Goal: Task Accomplishment & Management: Manage account settings

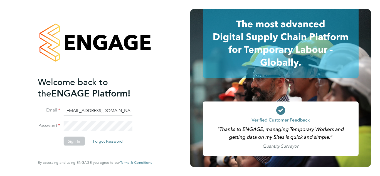
type input "midoffice@randstadcpe.com"
click at [78, 120] on li "Email midoffice@randstadcpe.com" at bounding box center [92, 114] width 109 height 16
click at [76, 136] on li "Password" at bounding box center [92, 129] width 109 height 16
click at [74, 144] on button "Sign In" at bounding box center [73, 141] width 21 height 9
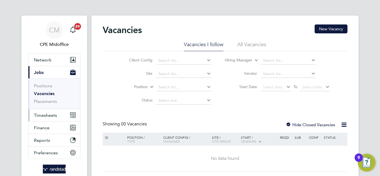
click at [45, 117] on span "Timesheets" at bounding box center [45, 115] width 23 height 5
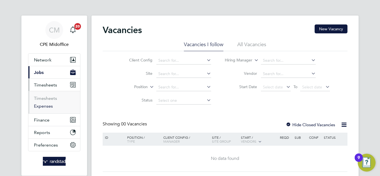
click at [42, 105] on link "Expenses" at bounding box center [43, 106] width 19 height 5
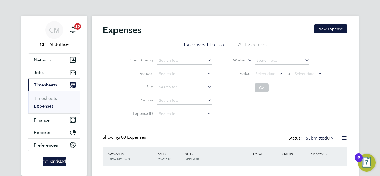
click at [254, 43] on li "All Expenses" at bounding box center [252, 46] width 28 height 10
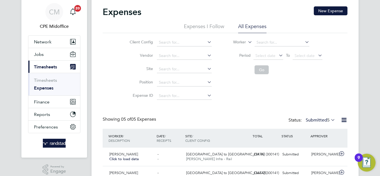
scroll to position [28, 0]
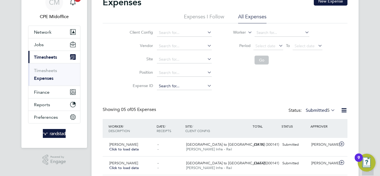
click at [170, 84] on input at bounding box center [184, 86] width 55 height 8
paste input "1828279"
click at [184, 93] on li "TS 1828279" at bounding box center [183, 94] width 55 height 8
type input "TS1828279"
click at [264, 60] on button "Go" at bounding box center [262, 60] width 14 height 9
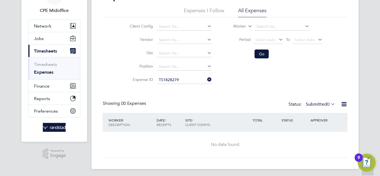
scroll to position [36, 0]
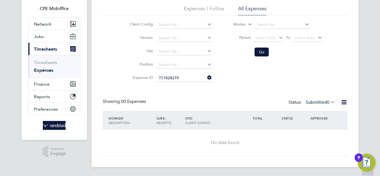
click at [330, 104] on icon at bounding box center [330, 102] width 0 height 8
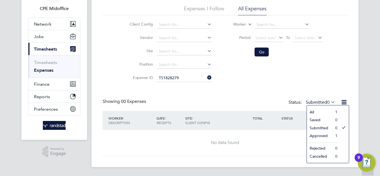
click at [313, 113] on li "All" at bounding box center [320, 112] width 26 height 8
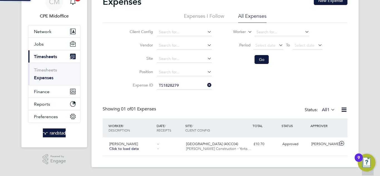
scroll to position [14, 68]
click at [207, 146] on span "University Of Leeds Campus (40CC04)" at bounding box center [212, 144] width 52 height 5
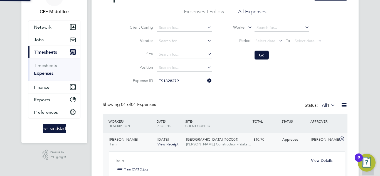
scroll to position [3, 3]
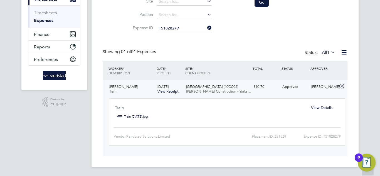
click at [327, 108] on span "View Details" at bounding box center [321, 107] width 21 height 5
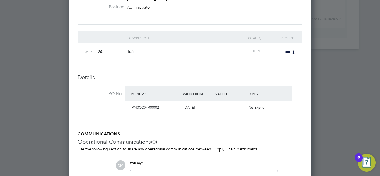
scroll to position [169, 0]
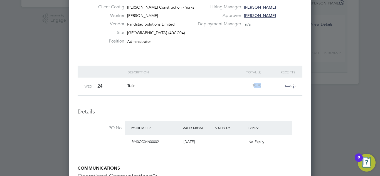
drag, startPoint x: 254, startPoint y: 84, endPoint x: 262, endPoint y: 84, distance: 8.1
click at [262, 84] on div "10.70" at bounding box center [246, 86] width 34 height 16
drag, startPoint x: 254, startPoint y: 87, endPoint x: 260, endPoint y: 87, distance: 5.8
click at [260, 87] on div "10.70" at bounding box center [246, 86] width 34 height 16
drag, startPoint x: 126, startPoint y: 83, endPoint x: 139, endPoint y: 83, distance: 13.1
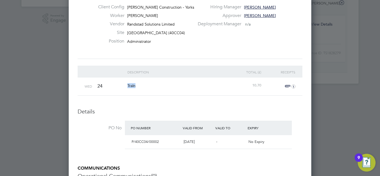
click at [139, 83] on div "Train" at bounding box center [177, 86] width 103 height 16
copy span "Train"
drag, startPoint x: 256, startPoint y: 85, endPoint x: 265, endPoint y: 84, distance: 9.5
click at [265, 84] on div "Wed 24 Train 10.70 1" at bounding box center [190, 87] width 225 height 18
drag, startPoint x: 250, startPoint y: 84, endPoint x: 266, endPoint y: 85, distance: 15.6
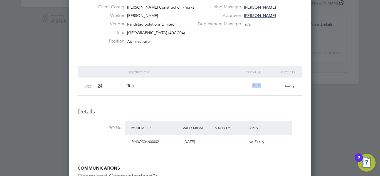
click at [266, 85] on div "Wed 24 Train 10.70 1" at bounding box center [190, 87] width 225 height 18
copy span "10.70"
click at [293, 86] on icon "1" at bounding box center [294, 87] width 4 height 4
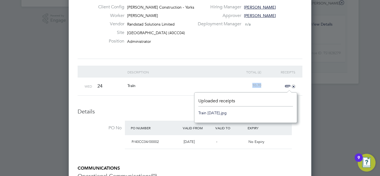
click at [226, 111] on link "Train Wednesday.jpg" at bounding box center [212, 113] width 28 height 8
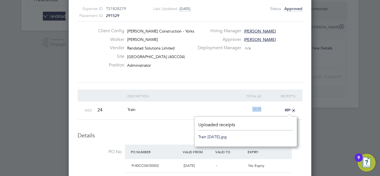
scroll to position [58, 0]
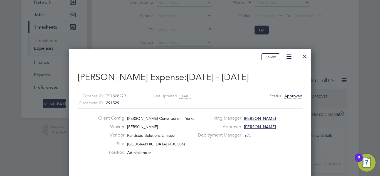
click at [305, 58] on div at bounding box center [305, 55] width 10 height 10
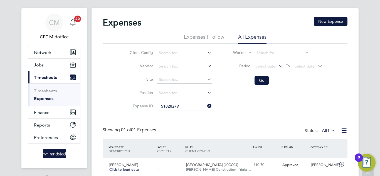
scroll to position [7, 0]
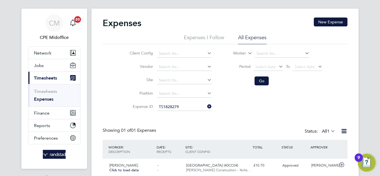
click at [206, 107] on icon at bounding box center [206, 107] width 0 height 8
click at [186, 108] on input at bounding box center [184, 107] width 55 height 8
paste input "Adam Lawley"
type input "Adam Lawley"
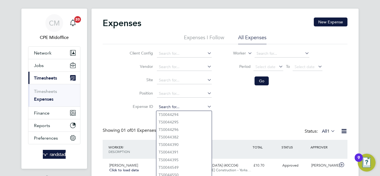
click at [166, 104] on input at bounding box center [184, 107] width 55 height 8
paste input "298195"
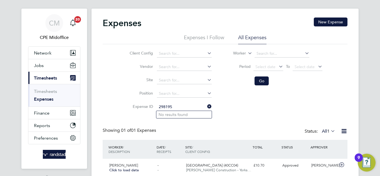
type input "298195"
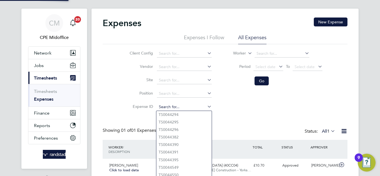
click at [170, 106] on input at bounding box center [184, 107] width 55 height 8
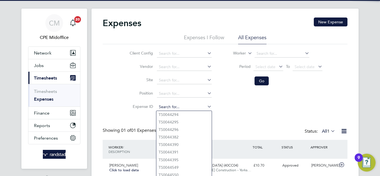
paste input "1828470"
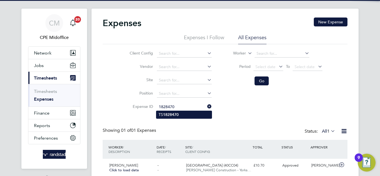
click at [175, 117] on b "1828470" at bounding box center [171, 114] width 16 height 5
type input "TS1828470"
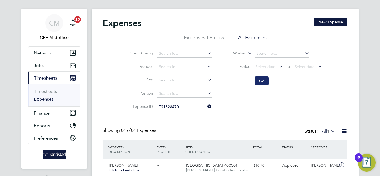
click at [256, 82] on button "Go" at bounding box center [262, 81] width 14 height 9
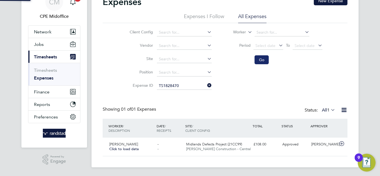
scroll to position [14, 68]
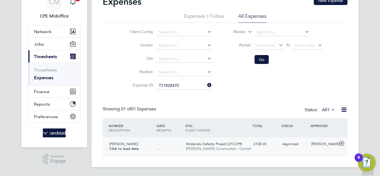
click at [229, 147] on span "Morgan Sindall Construction - Central" at bounding box center [218, 148] width 65 height 5
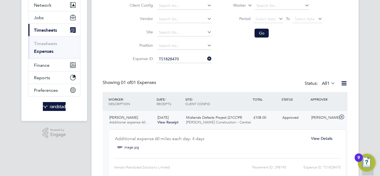
scroll to position [84, 0]
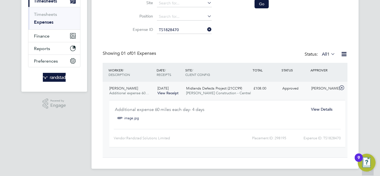
click at [317, 108] on span "View Details" at bounding box center [321, 109] width 21 height 5
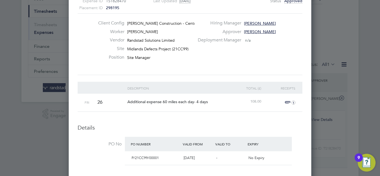
scroll to position [84, 0]
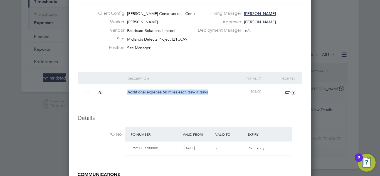
drag, startPoint x: 127, startPoint y: 93, endPoint x: 215, endPoint y: 96, distance: 88.0
click at [215, 96] on div "Additional expense 60 miles each day- 4 days" at bounding box center [177, 92] width 103 height 16
copy span "Additional expense 60 miles each day- 4 days"
drag, startPoint x: 257, startPoint y: 92, endPoint x: 264, endPoint y: 92, distance: 6.7
click at [264, 92] on div "Fri 26 Additional expense 60 miles each day- 4 days 108.00 1" at bounding box center [190, 93] width 225 height 18
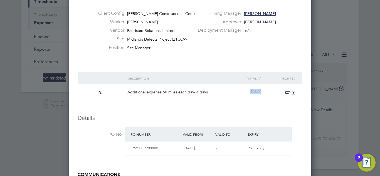
copy span "108.00"
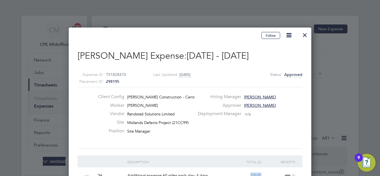
click at [305, 34] on div at bounding box center [305, 34] width 10 height 10
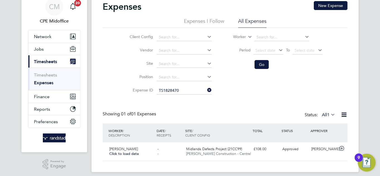
scroll to position [28, 0]
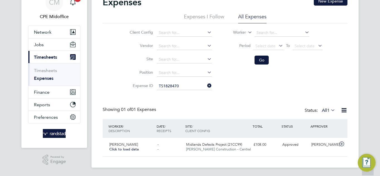
click at [206, 86] on icon at bounding box center [206, 86] width 0 height 8
click at [188, 85] on input at bounding box center [184, 86] width 55 height 8
paste input "1828974"
click at [183, 96] on li "TS 1828974" at bounding box center [183, 94] width 55 height 8
type input "TS1828974"
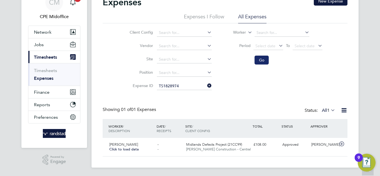
click at [263, 62] on button "Go" at bounding box center [262, 60] width 14 height 9
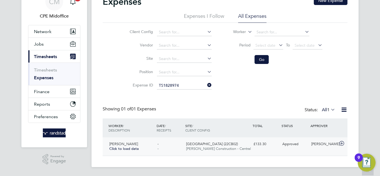
click at [219, 148] on span "Morgan Sindall Construction - Central" at bounding box center [218, 148] width 65 height 5
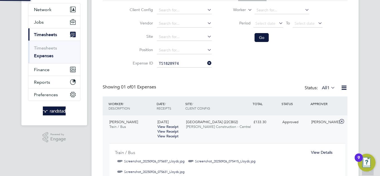
scroll to position [84, 0]
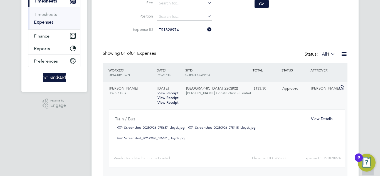
click at [319, 119] on span "View Details" at bounding box center [321, 118] width 21 height 5
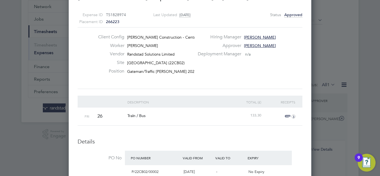
scroll to position [56, 0]
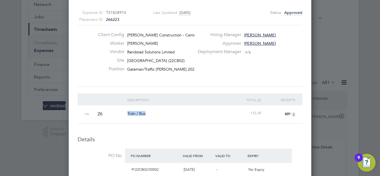
drag, startPoint x: 128, startPoint y: 115, endPoint x: 161, endPoint y: 116, distance: 32.9
click at [161, 116] on div "Fri 26 Train / Bus 133.30 3" at bounding box center [190, 115] width 225 height 18
copy span "Train / Bus"
drag, startPoint x: 249, startPoint y: 113, endPoint x: 263, endPoint y: 112, distance: 13.7
click at [263, 112] on div "Fri 26 Train / Bus 133.30 3" at bounding box center [190, 115] width 225 height 18
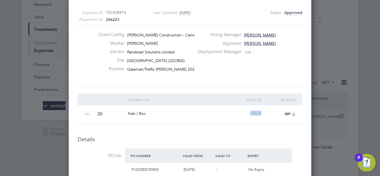
copy span "133.30"
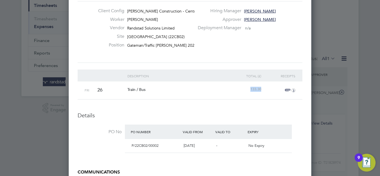
scroll to position [111, 0]
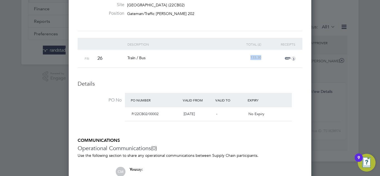
click at [294, 57] on icon "3" at bounding box center [294, 59] width 4 height 4
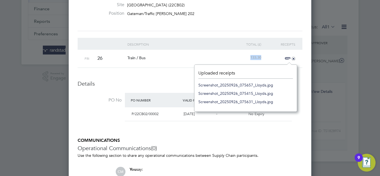
click at [245, 83] on link "Screenshot_20250926_075657_Lloyds.jpg" at bounding box center [235, 85] width 75 height 8
click at [256, 94] on link "Screenshot_20250926_075415_Lloyds.jpg" at bounding box center [235, 93] width 75 height 8
click at [239, 101] on link "Screenshot_20250926_075631_Lloyds.jpg" at bounding box center [235, 102] width 75 height 8
click at [195, 58] on div "Train / Bus" at bounding box center [177, 58] width 103 height 16
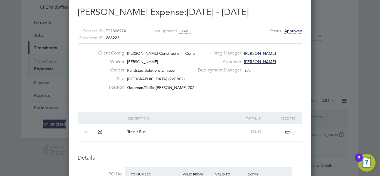
scroll to position [0, 0]
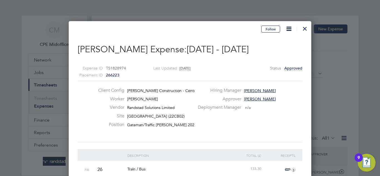
click at [306, 28] on div at bounding box center [305, 27] width 10 height 10
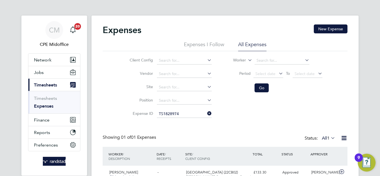
scroll to position [14, 68]
drag, startPoint x: 208, startPoint y: 113, endPoint x: 202, endPoint y: 114, distance: 6.8
click at [206, 113] on icon at bounding box center [206, 114] width 0 height 8
click at [173, 117] on input at bounding box center [184, 114] width 55 height 8
paste input "1831058"
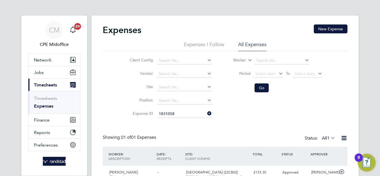
click at [190, 119] on li "TS 1831058" at bounding box center [183, 122] width 55 height 8
type input "TS1831058"
click at [260, 86] on button "Go" at bounding box center [262, 88] width 14 height 9
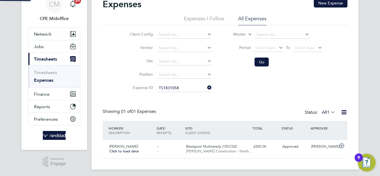
scroll to position [28, 0]
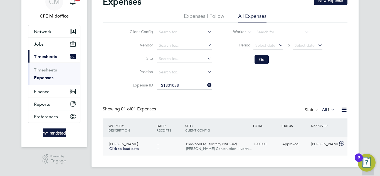
click at [203, 148] on span "Morgan Sindall Construction - North…" at bounding box center [219, 148] width 66 height 5
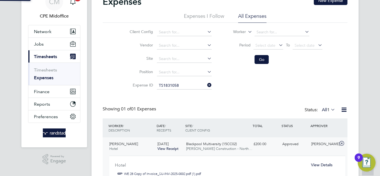
scroll to position [84, 0]
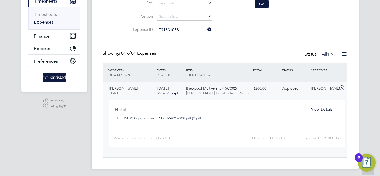
click at [318, 109] on span "View Details" at bounding box center [321, 109] width 21 height 5
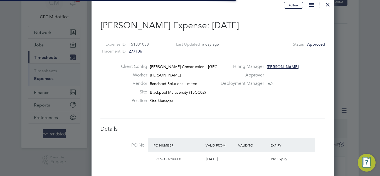
scroll to position [9, 101]
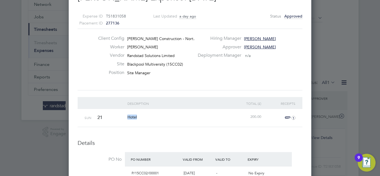
drag, startPoint x: 126, startPoint y: 116, endPoint x: 144, endPoint y: 117, distance: 18.7
click at [144, 117] on div "Hotel" at bounding box center [177, 117] width 103 height 16
copy span "Hotel"
drag, startPoint x: 249, startPoint y: 117, endPoint x: 264, endPoint y: 116, distance: 14.8
click at [264, 116] on div "Sun 21 Hotel 200.00 1" at bounding box center [190, 118] width 225 height 18
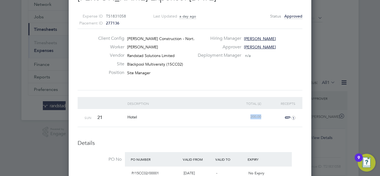
copy span "200.00"
click at [292, 118] on icon "1" at bounding box center [294, 118] width 4 height 4
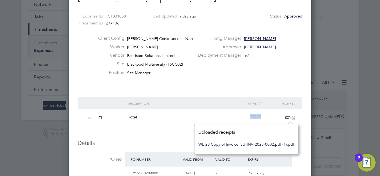
click at [222, 144] on link "WE 28 Copy of Invoice_SU-INV-2025-0002.pdf (1).pdf" at bounding box center [246, 144] width 96 height 8
click at [236, 144] on link "WE 28 Copy of Invoice_SU-INV-2025-0002.pdf (1).pdf" at bounding box center [246, 144] width 96 height 8
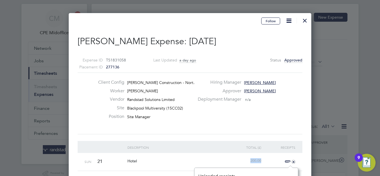
scroll to position [0, 0]
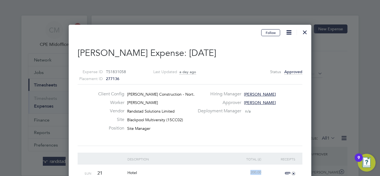
click at [306, 31] on div at bounding box center [305, 31] width 10 height 10
